Goal: Task Accomplishment & Management: Understand process/instructions

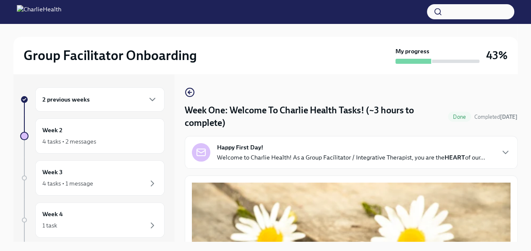
click at [115, 101] on div "2 previous weeks" at bounding box center [99, 99] width 115 height 10
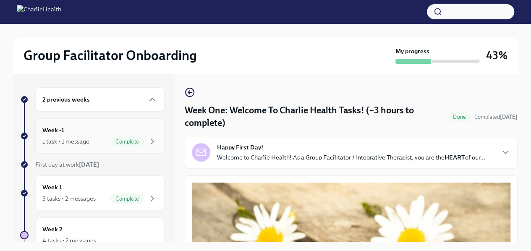
click at [89, 135] on div "Week -1 1 task • 1 message Complete" at bounding box center [99, 136] width 115 height 21
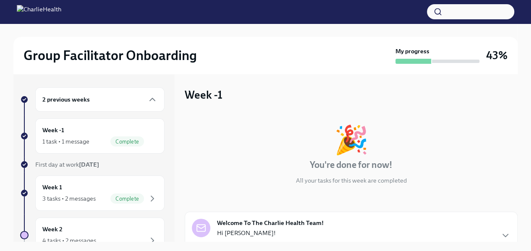
scroll to position [77, 0]
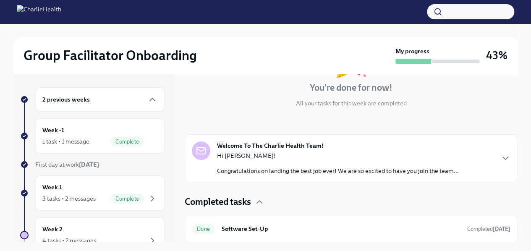
click at [324, 162] on div "Hi [PERSON_NAME]! Congratulations on landing the best job ever! We are so excit…" at bounding box center [338, 164] width 242 height 24
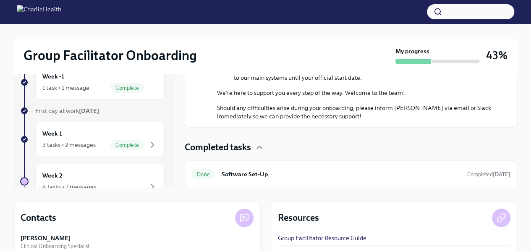
scroll to position [54, 0]
click at [322, 175] on h6 "Software Set-Up" at bounding box center [341, 173] width 239 height 9
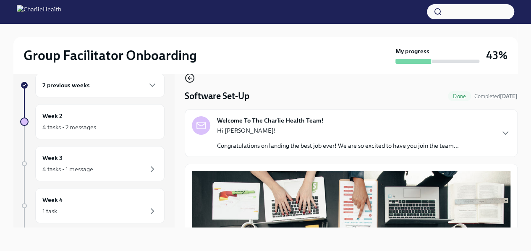
click at [186, 80] on circle "button" at bounding box center [190, 78] width 8 height 8
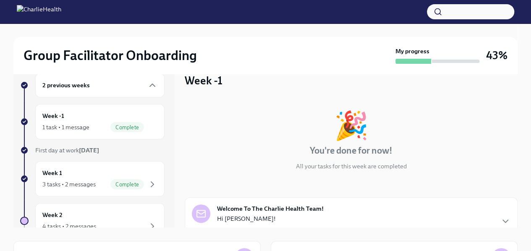
scroll to position [77, 0]
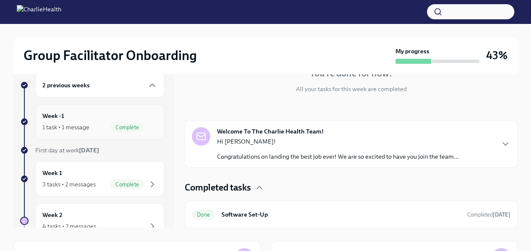
click at [118, 124] on span "Complete" at bounding box center [127, 127] width 34 height 6
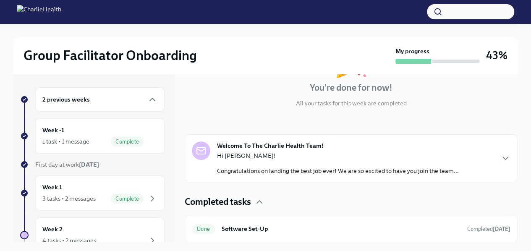
click at [124, 102] on div "2 previous weeks" at bounding box center [99, 99] width 115 height 10
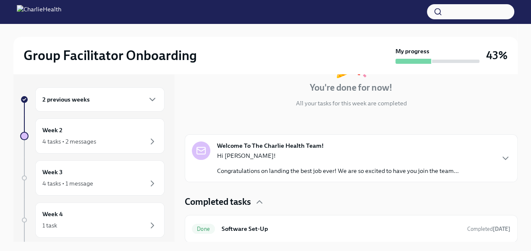
click at [133, 94] on div "2 previous weeks" at bounding box center [99, 99] width 115 height 10
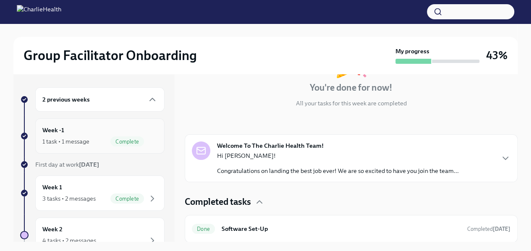
click at [117, 141] on span "Complete" at bounding box center [127, 142] width 34 height 6
click at [104, 199] on div "3 tasks • 2 messages Complete" at bounding box center [99, 199] width 115 height 10
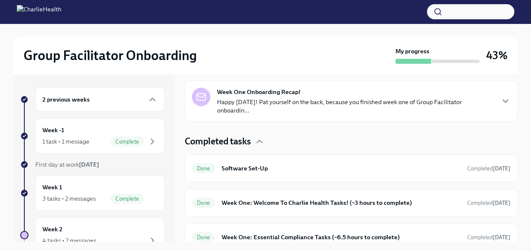
scroll to position [185, 0]
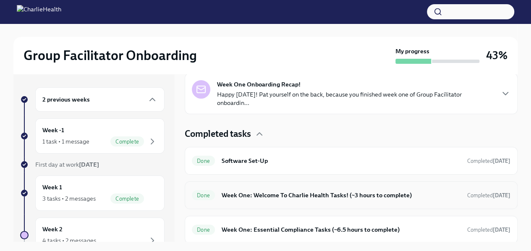
click at [322, 189] on div "Done Week One: Welcome To Charlie Health Tasks! (~3 hours to complete) Complete…" at bounding box center [351, 195] width 319 height 13
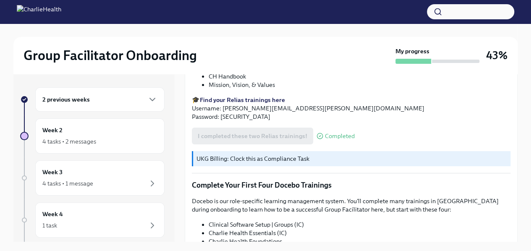
scroll to position [1135, 0]
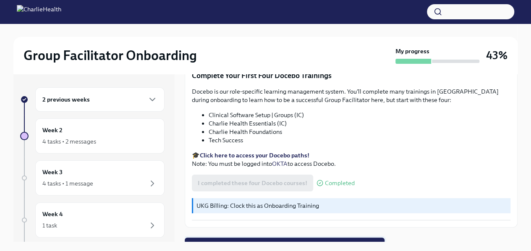
click at [293, 242] on span "Next task : Week Two: Get To Know Your Role (~4 hours to complete)" at bounding box center [285, 246] width 188 height 8
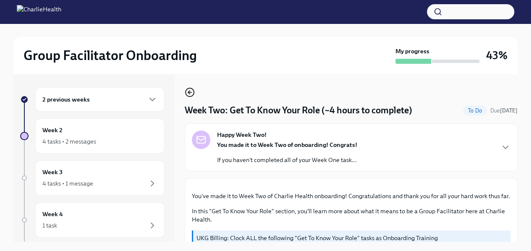
click at [193, 95] on circle "button" at bounding box center [190, 92] width 8 height 8
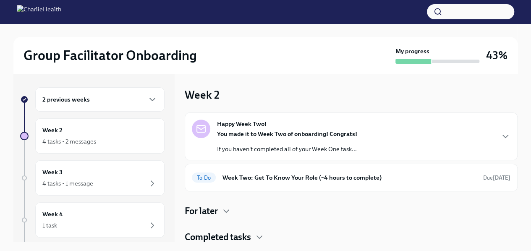
click at [72, 105] on div "2 previous weeks" at bounding box center [99, 99] width 129 height 24
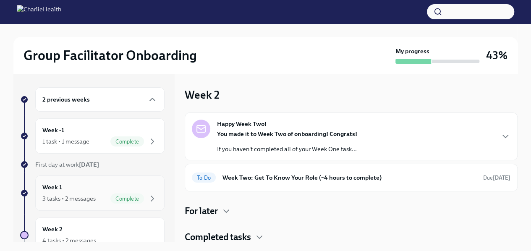
click at [76, 195] on div "3 tasks • 2 messages" at bounding box center [68, 198] width 53 height 8
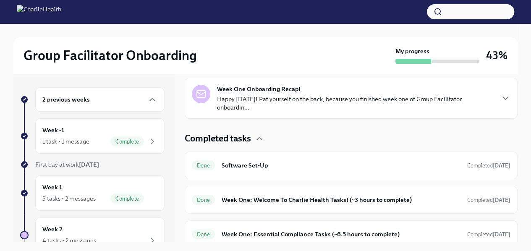
scroll to position [185, 0]
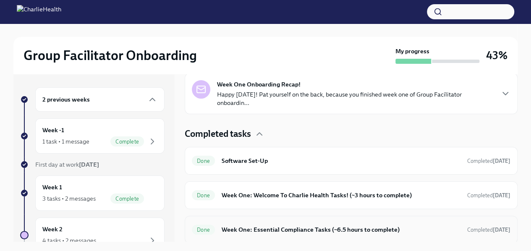
click at [275, 228] on h6 "Week One: Essential Compliance Tasks (~6.5 hours to complete)" at bounding box center [341, 229] width 239 height 9
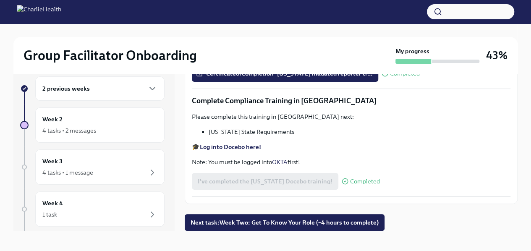
scroll to position [14, 0]
